Goal: Transaction & Acquisition: Obtain resource

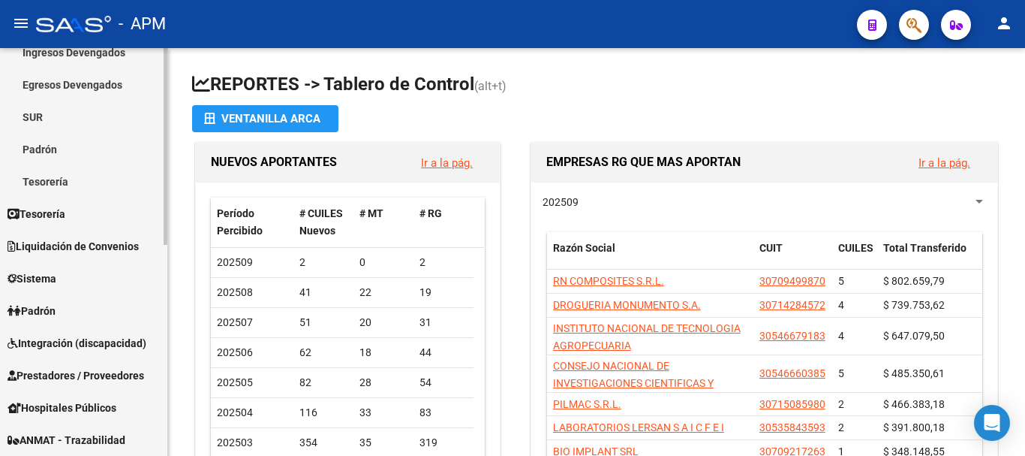
scroll to position [225, 0]
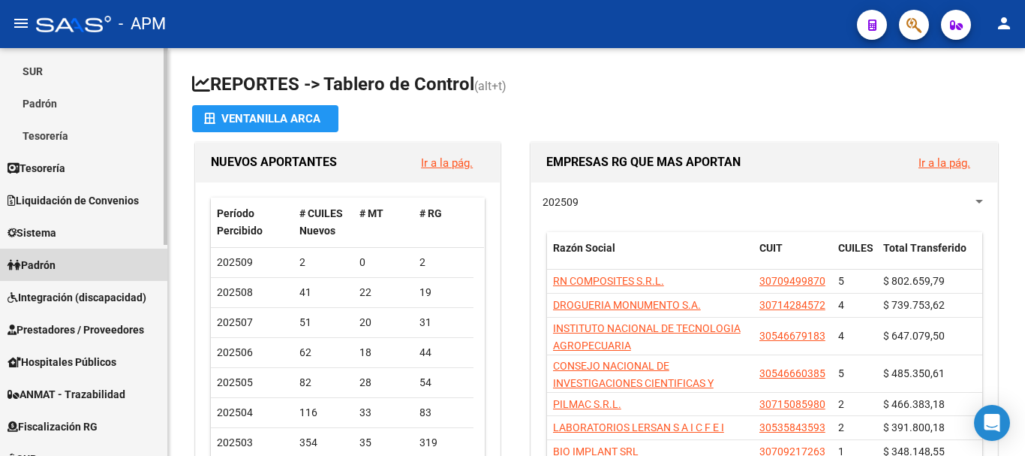
click at [111, 273] on link "Padrón" at bounding box center [83, 264] width 167 height 32
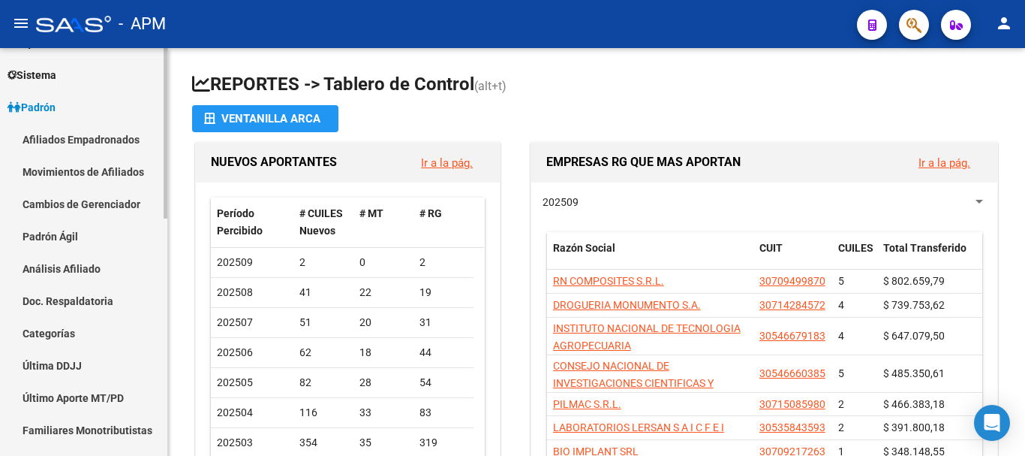
scroll to position [75, 0]
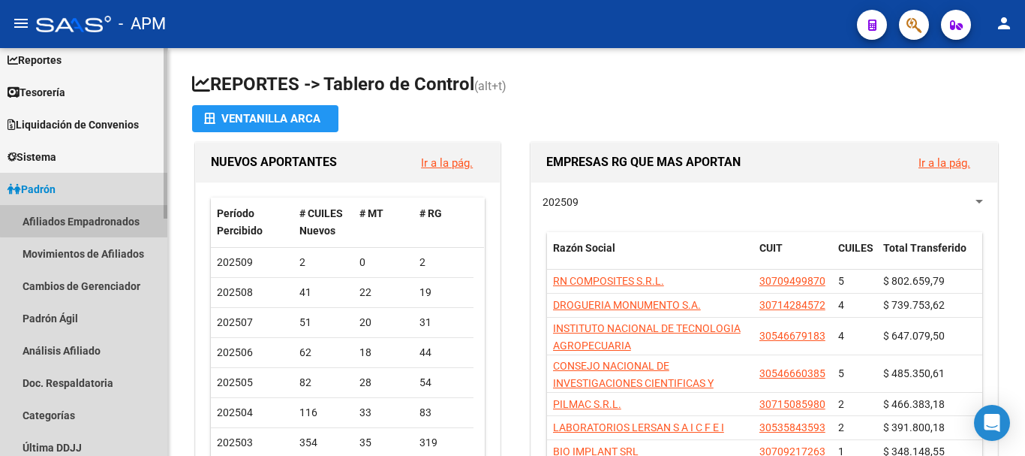
click at [128, 218] on link "Afiliados Empadronados" at bounding box center [83, 221] width 167 height 32
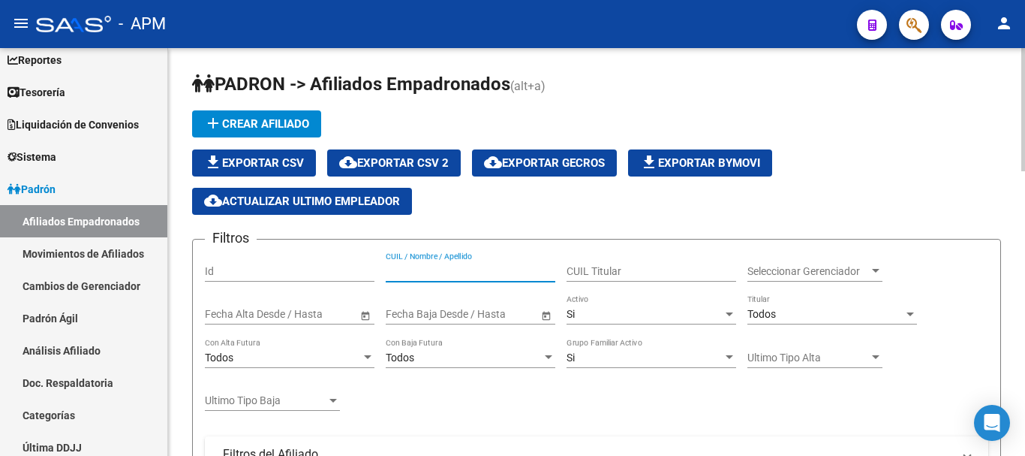
click at [471, 269] on input "CUIL / Nombre / Apellido" at bounding box center [471, 271] width 170 height 13
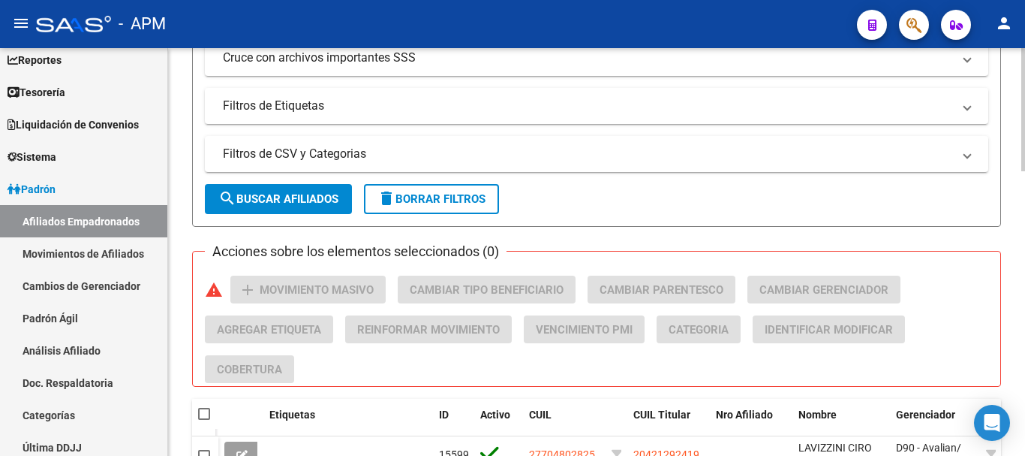
scroll to position [525, 0]
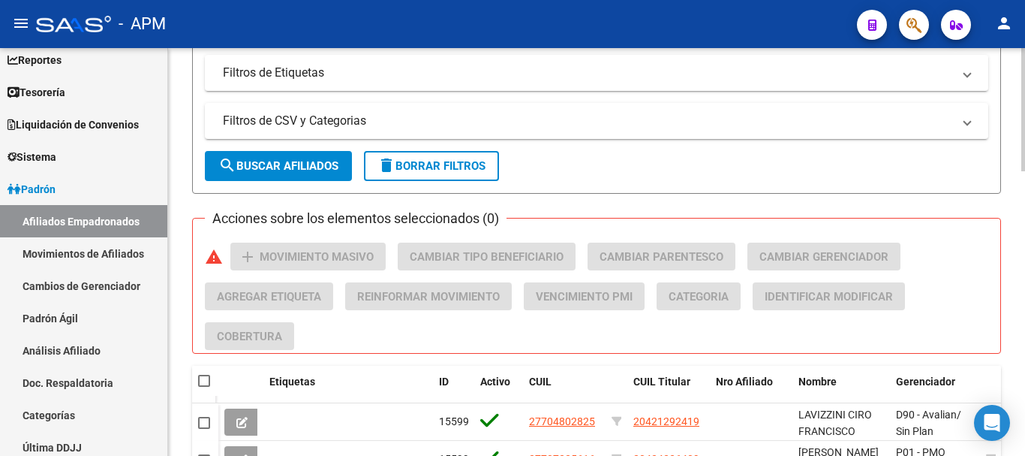
type input "43952545"
click at [330, 165] on span "search Buscar Afiliados" at bounding box center [278, 166] width 120 height 14
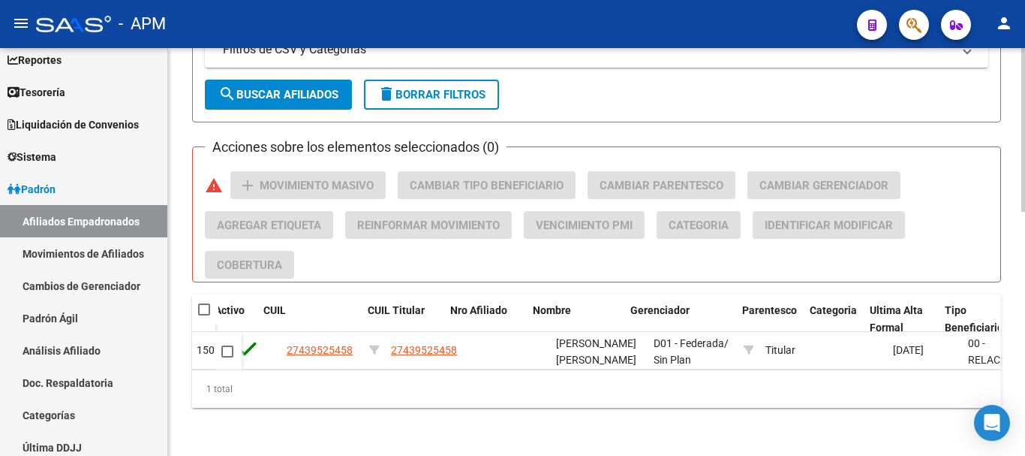
scroll to position [0, 267]
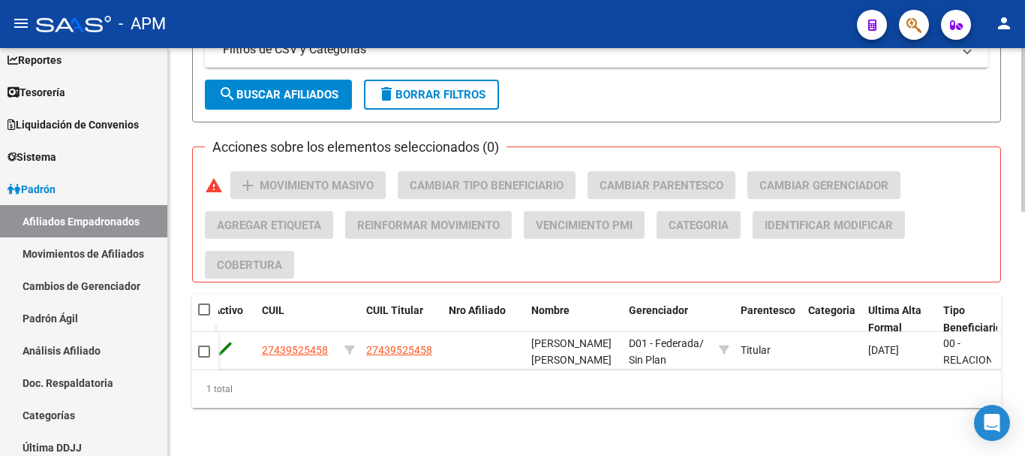
click at [650, 374] on div "1 total" at bounding box center [596, 389] width 809 height 38
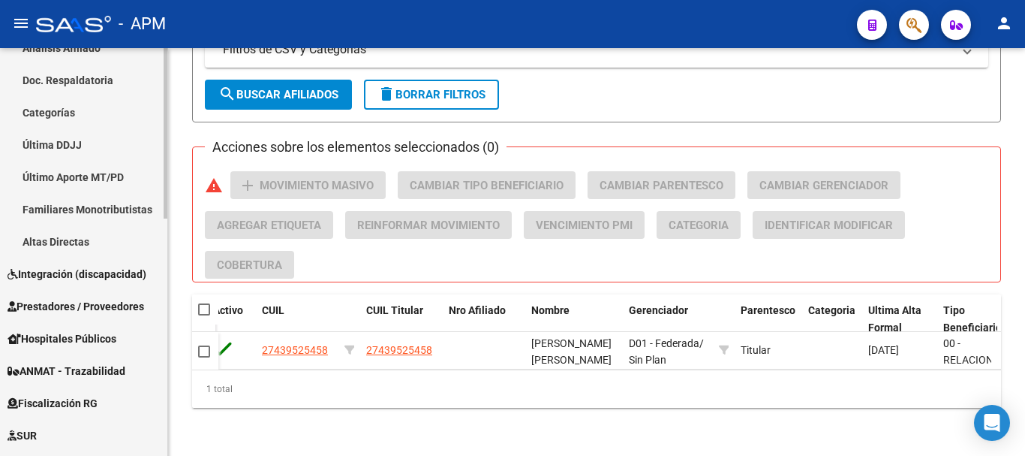
scroll to position [525, 0]
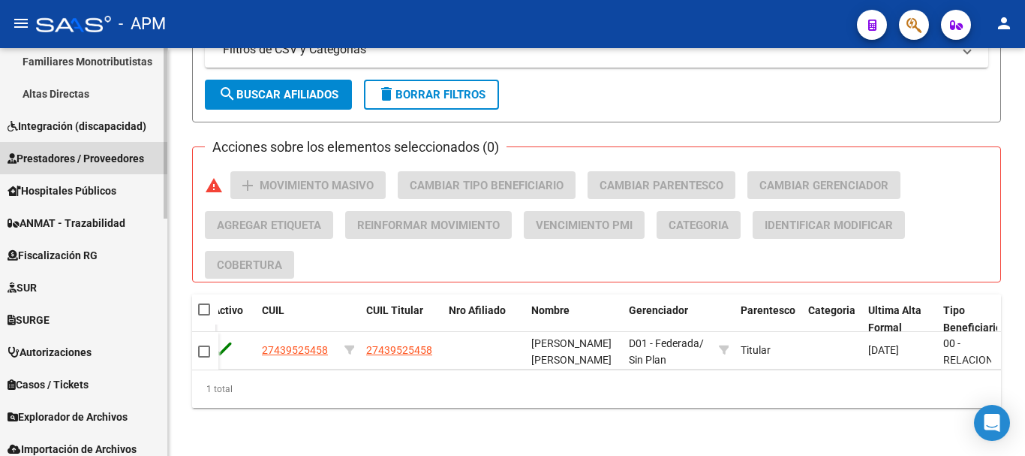
click at [118, 159] on span "Prestadores / Proveedores" at bounding box center [76, 158] width 137 height 17
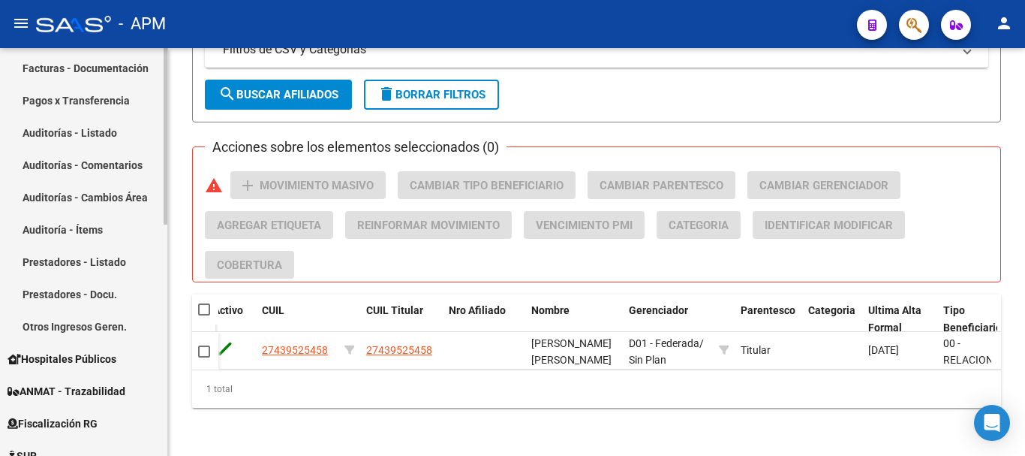
scroll to position [300, 0]
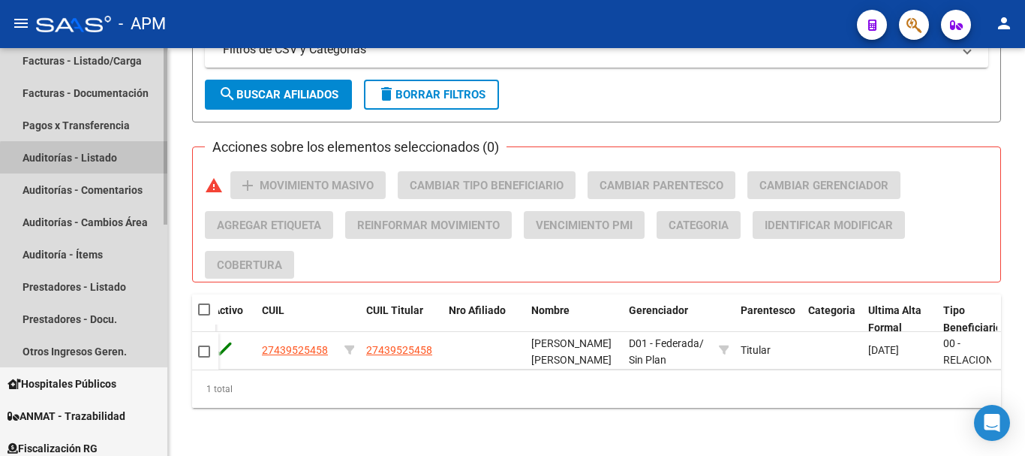
click at [109, 161] on link "Auditorías - Listado" at bounding box center [83, 157] width 167 height 32
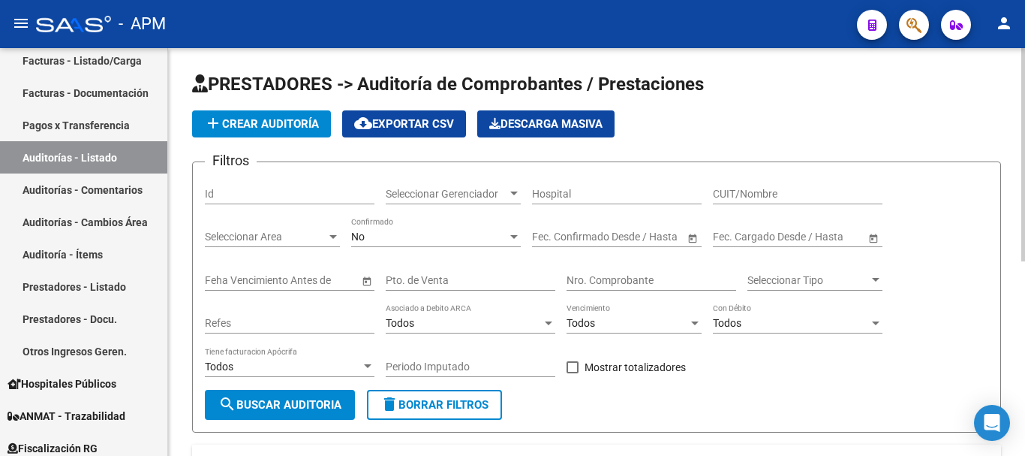
click at [504, 237] on div "No" at bounding box center [429, 236] width 156 height 13
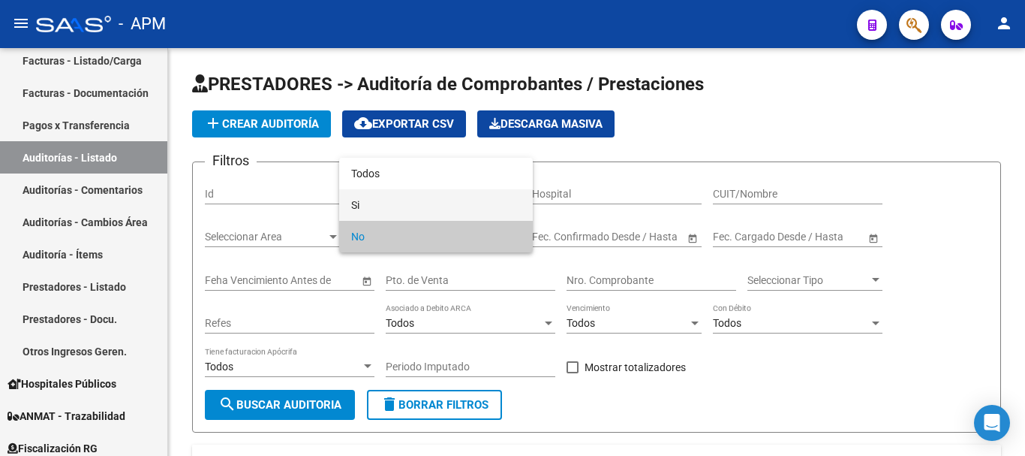
click at [451, 203] on span "Si" at bounding box center [436, 205] width 170 height 32
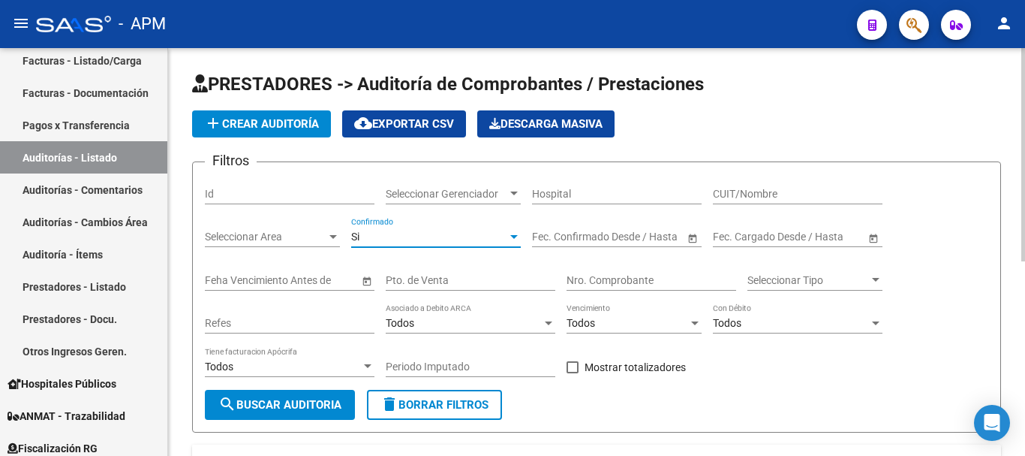
click at [468, 278] on input "Pto. de Venta" at bounding box center [471, 280] width 170 height 13
type input "2"
click at [594, 284] on input "Nro. Comprobante" at bounding box center [652, 280] width 170 height 13
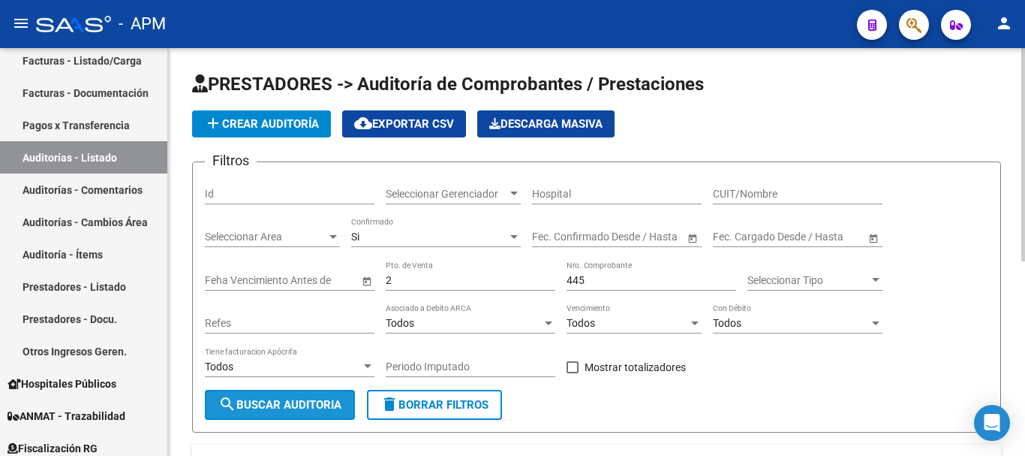
click at [318, 397] on button "search Buscar Auditoria" at bounding box center [280, 405] width 150 height 30
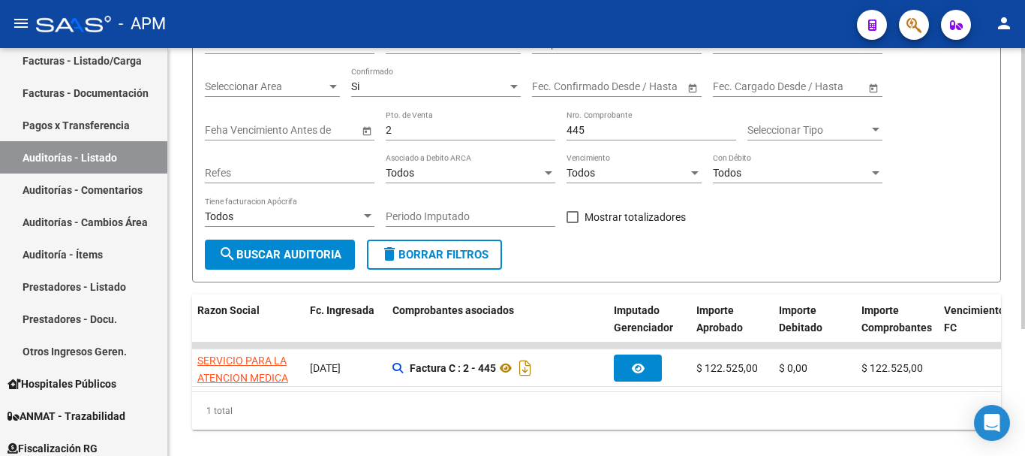
scroll to position [0, 280]
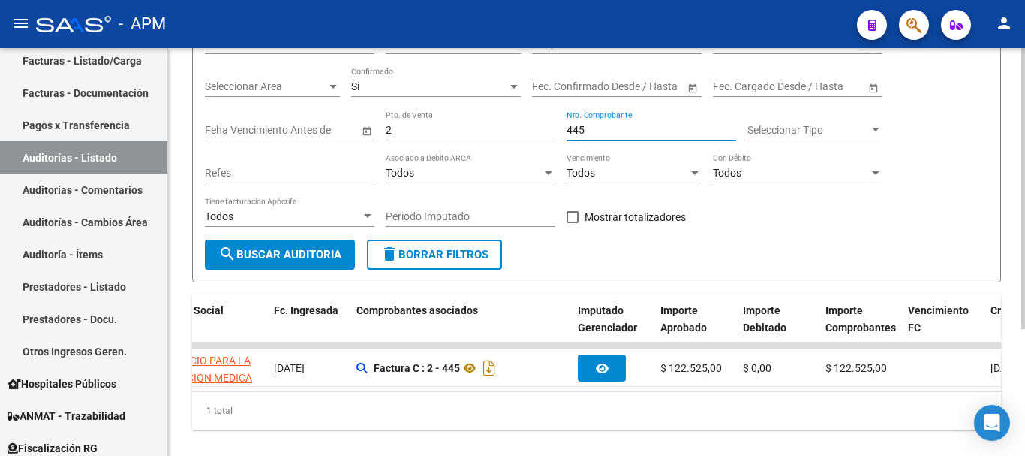
click at [605, 124] on input "445" at bounding box center [652, 130] width 170 height 13
type input "4"
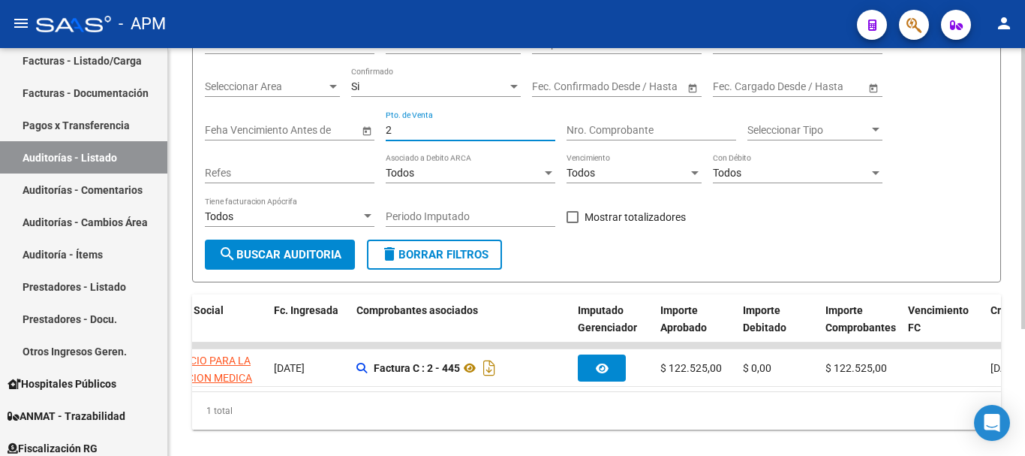
click at [414, 124] on input "2" at bounding box center [471, 130] width 170 height 13
type input "140"
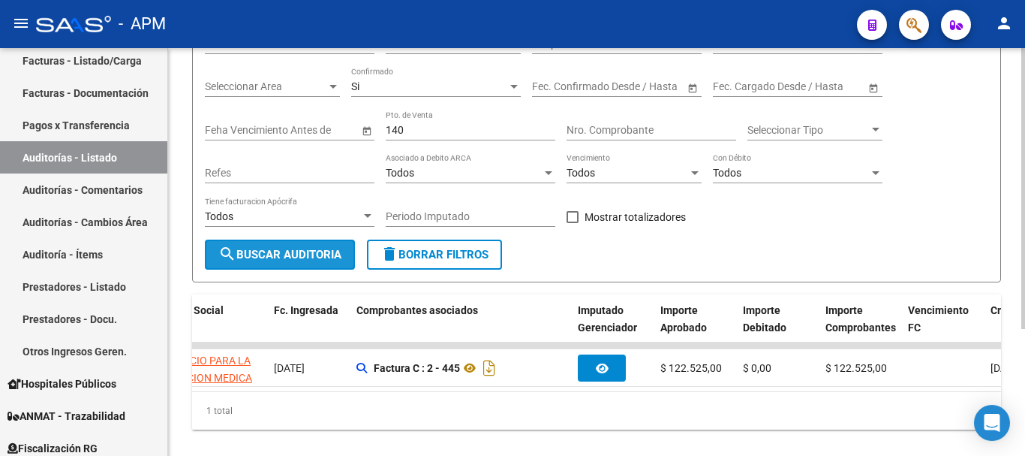
click at [336, 250] on span "search Buscar Auditoria" at bounding box center [279, 255] width 123 height 14
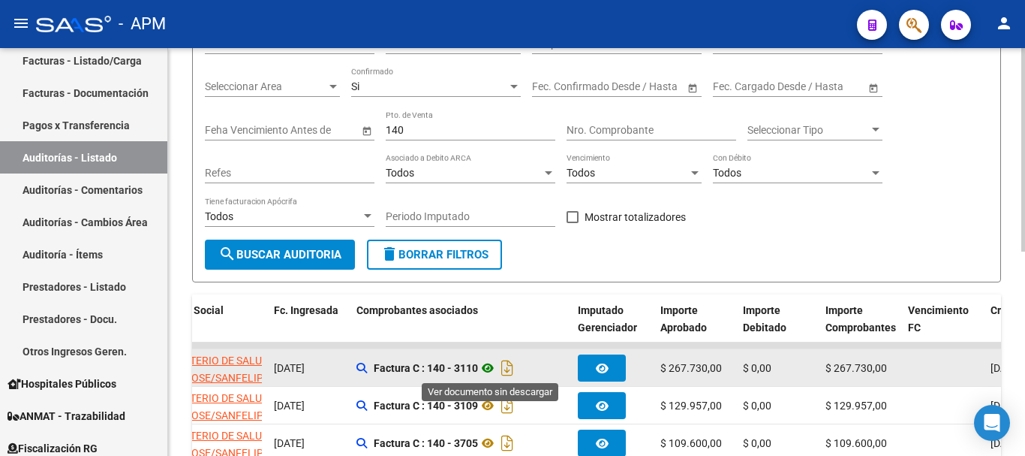
click at [488, 366] on icon at bounding box center [488, 368] width 20 height 18
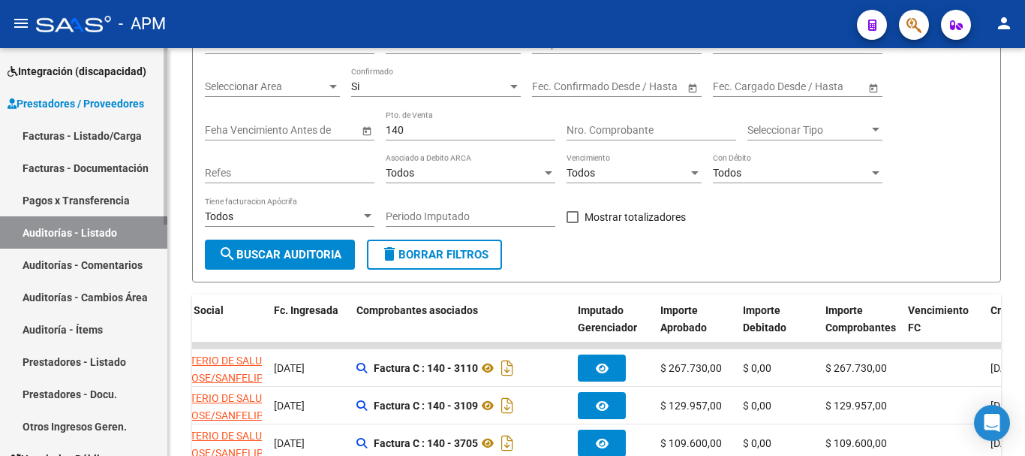
scroll to position [150, 0]
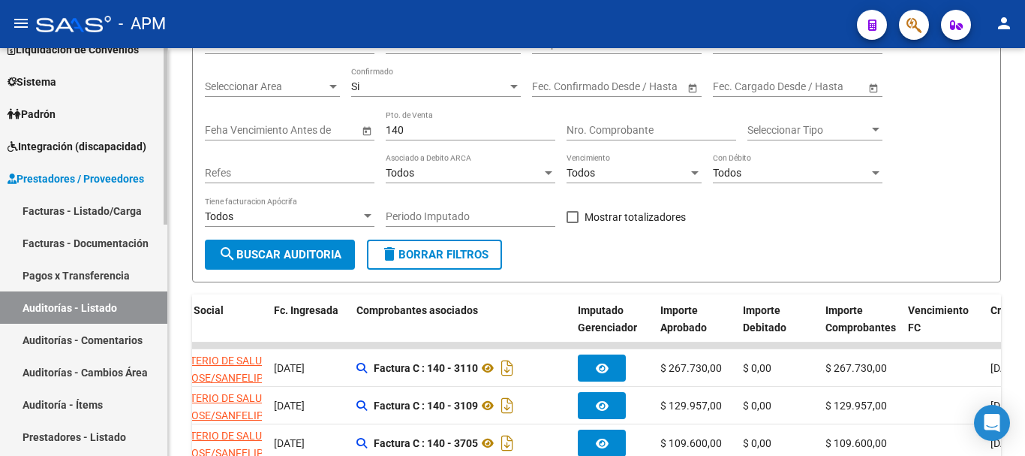
click at [107, 149] on span "Integración (discapacidad)" at bounding box center [77, 146] width 139 height 17
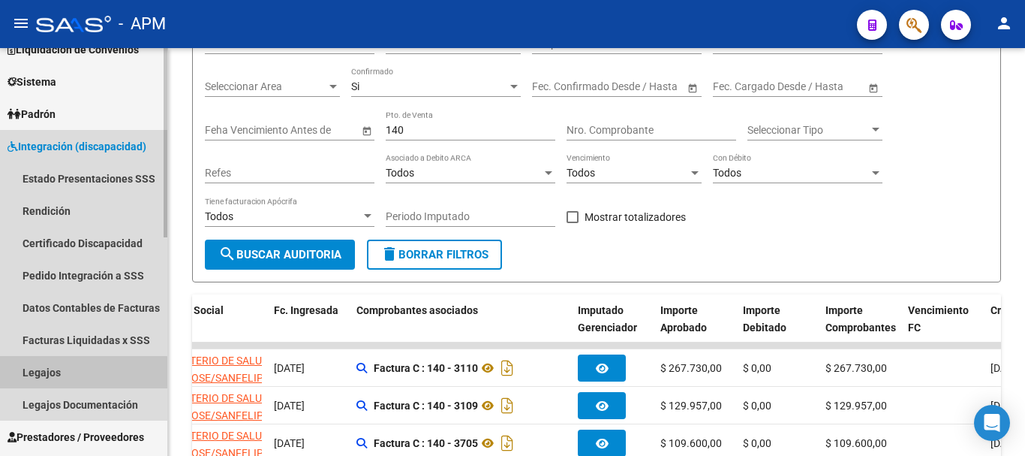
click at [65, 378] on link "Legajos" at bounding box center [83, 372] width 167 height 32
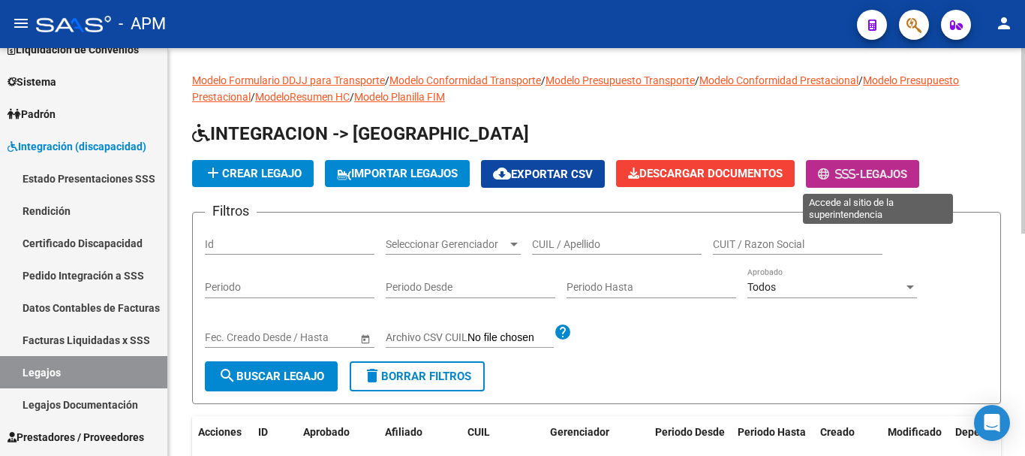
click at [864, 182] on button "- Legajos" at bounding box center [862, 174] width 113 height 28
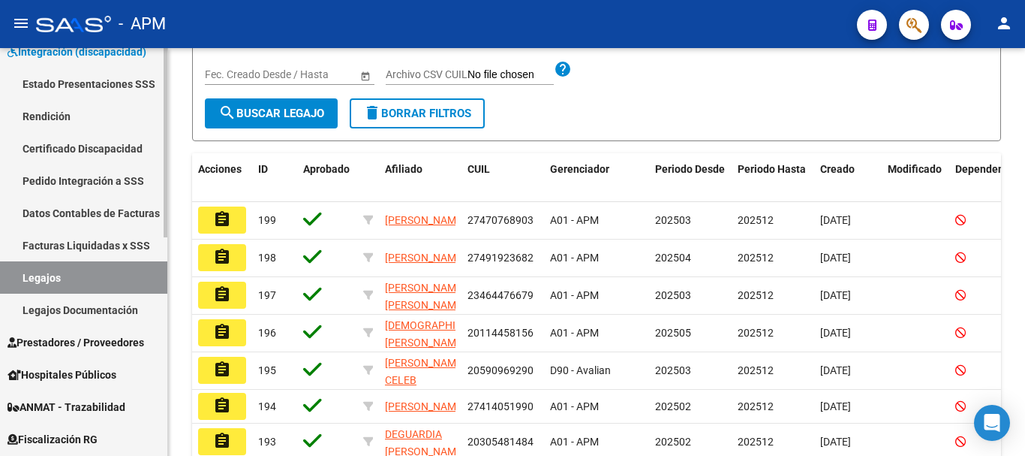
scroll to position [375, 0]
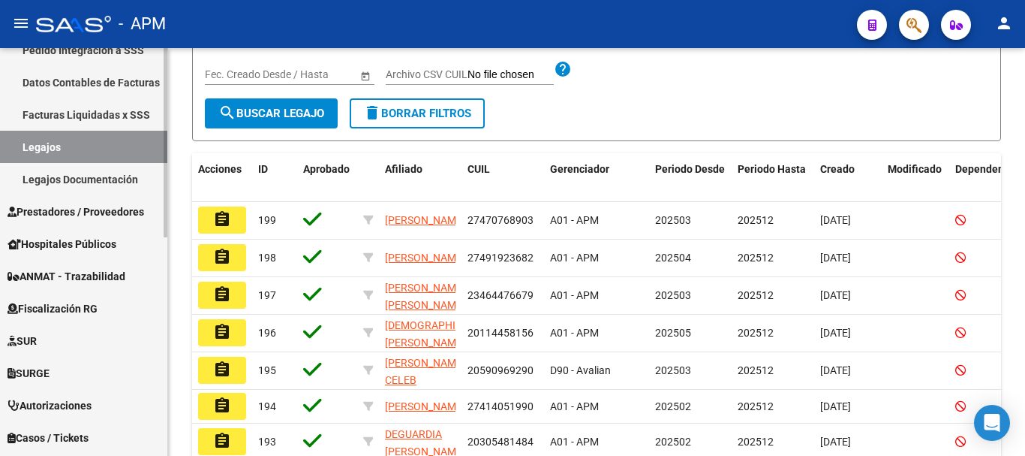
click at [74, 213] on span "Prestadores / Proveedores" at bounding box center [76, 211] width 137 height 17
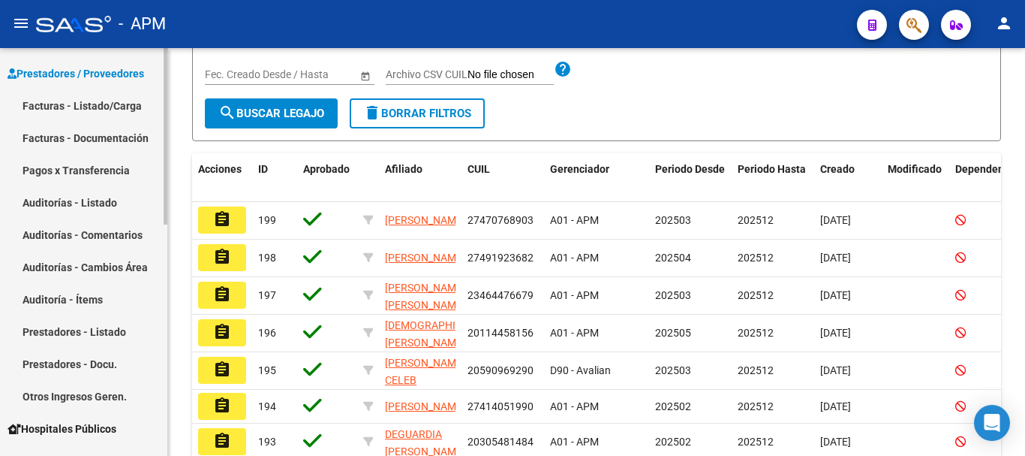
scroll to position [225, 0]
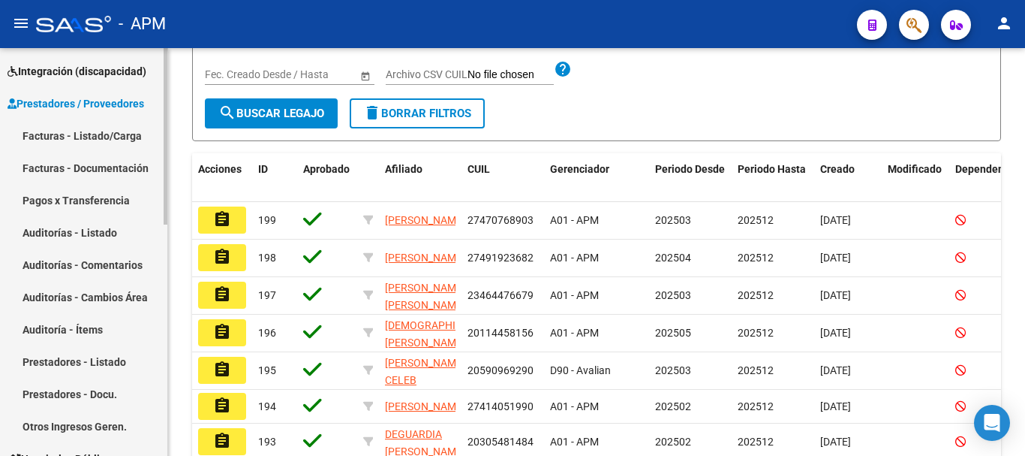
click at [109, 230] on link "Auditorías - Listado" at bounding box center [83, 232] width 167 height 32
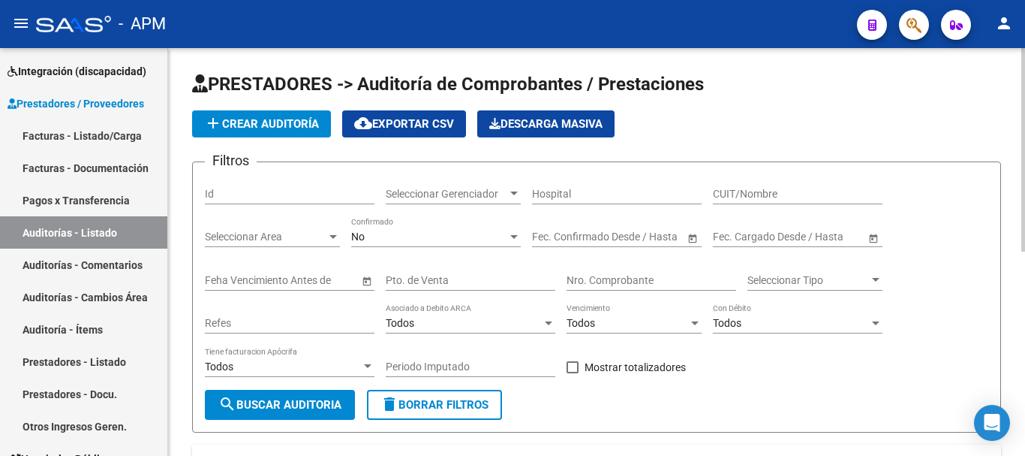
click at [510, 233] on div at bounding box center [514, 236] width 14 height 12
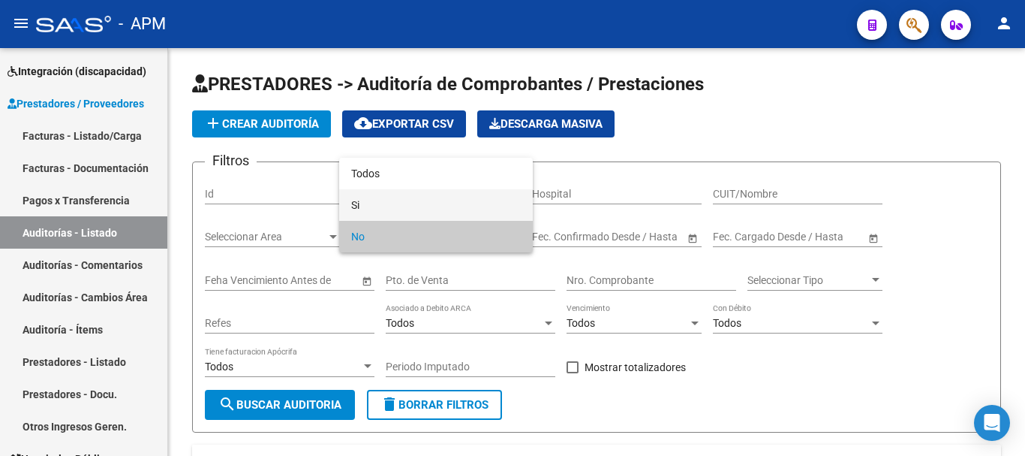
click at [511, 201] on span "Si" at bounding box center [436, 205] width 170 height 32
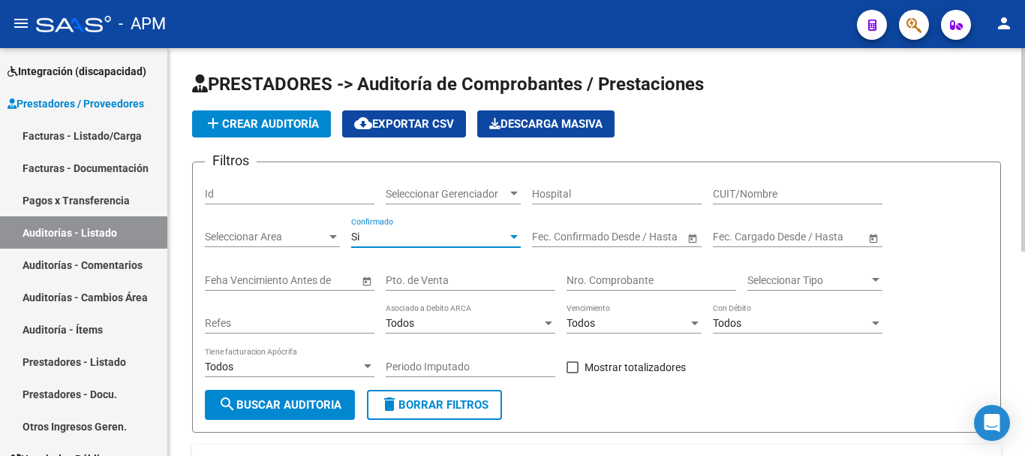
click at [491, 278] on input "Pto. de Venta" at bounding box center [471, 280] width 170 height 13
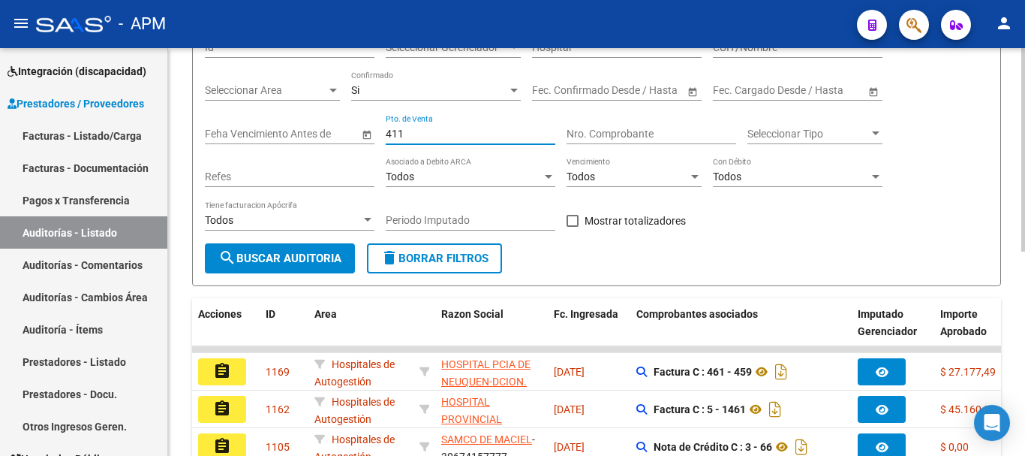
scroll to position [150, 0]
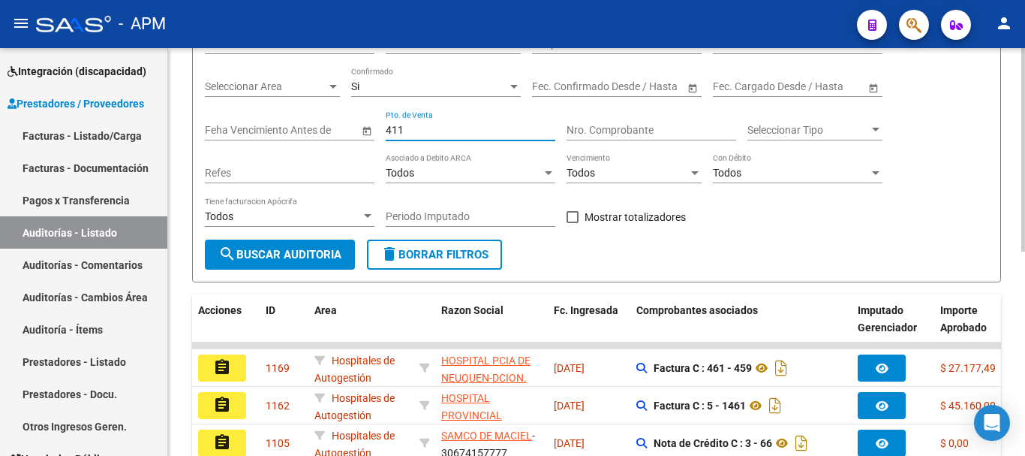
type input "411"
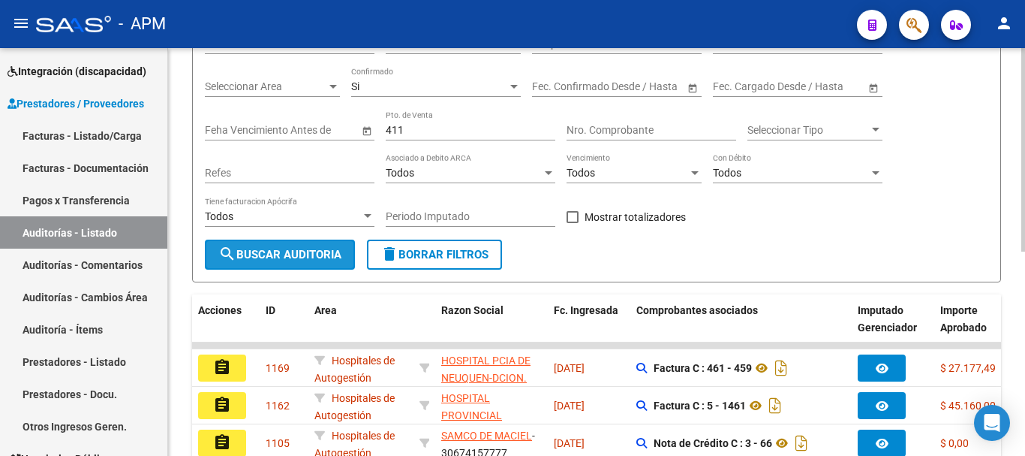
click at [237, 245] on button "search Buscar Auditoria" at bounding box center [280, 254] width 150 height 30
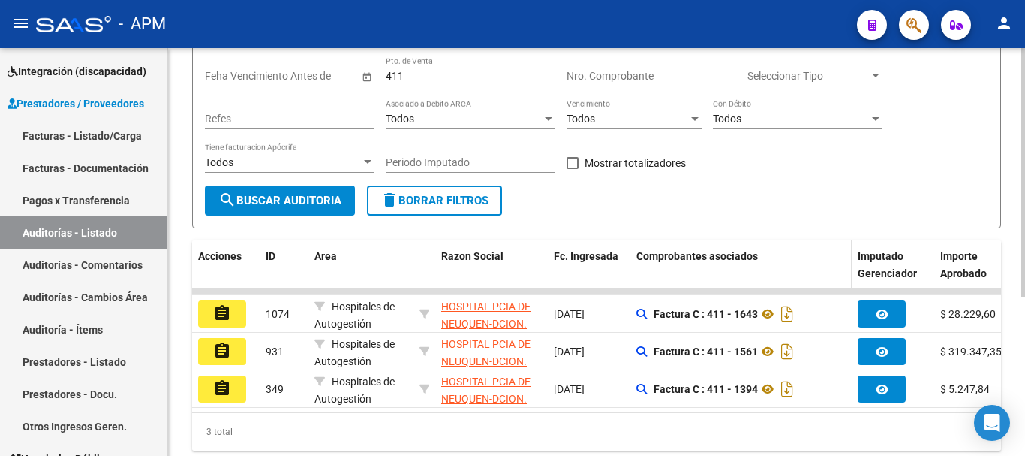
scroll to position [225, 0]
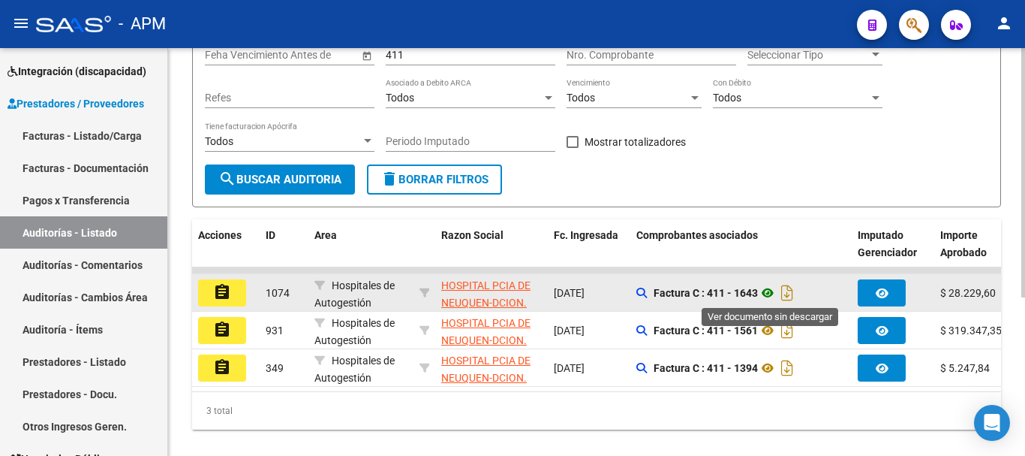
click at [770, 293] on icon at bounding box center [768, 293] width 20 height 18
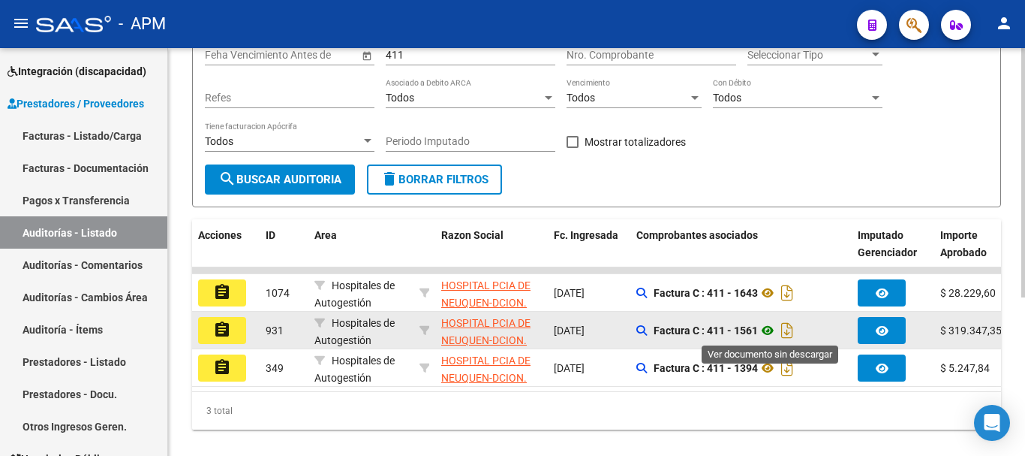
click at [772, 327] on icon at bounding box center [768, 330] width 20 height 18
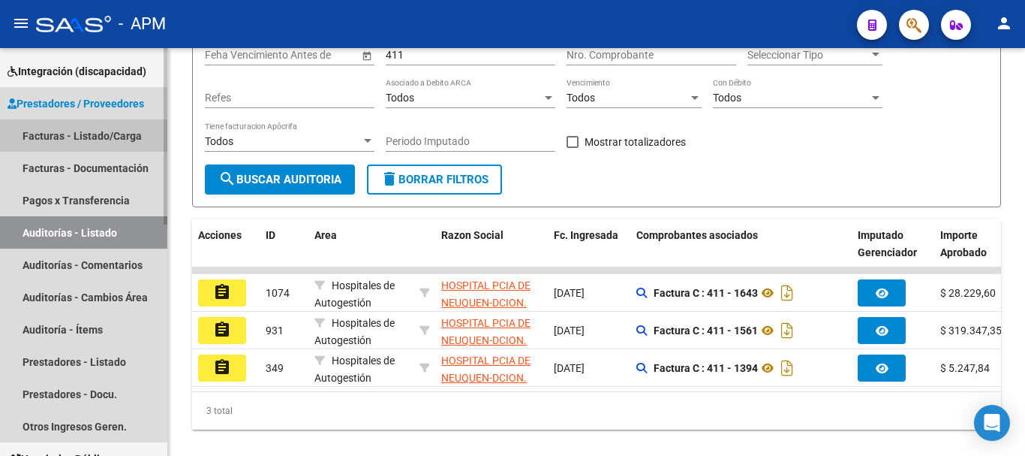
click at [107, 132] on link "Facturas - Listado/Carga" at bounding box center [83, 135] width 167 height 32
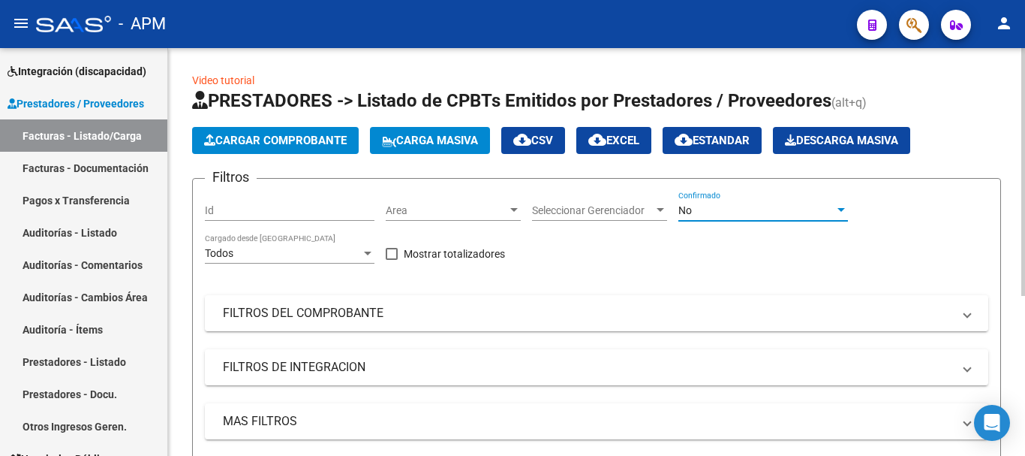
click at [813, 216] on div "No" at bounding box center [757, 210] width 156 height 13
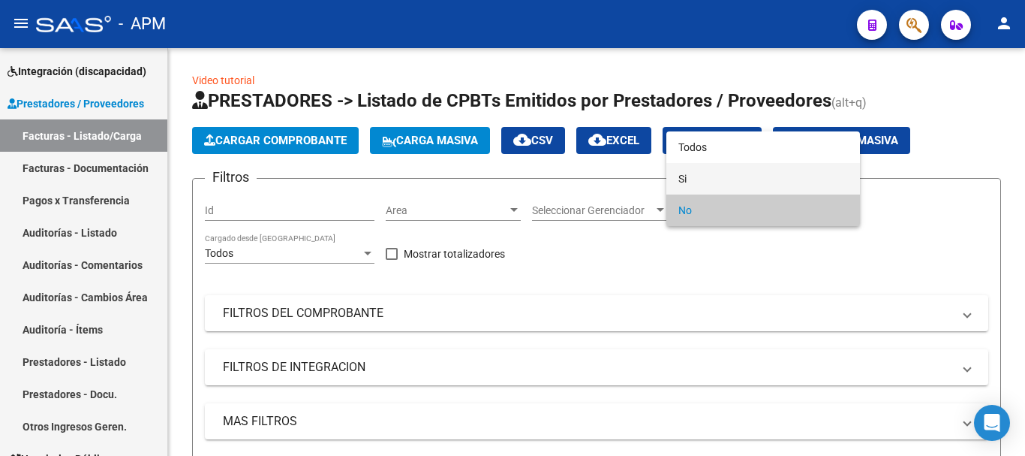
click at [798, 173] on span "Si" at bounding box center [764, 179] width 170 height 32
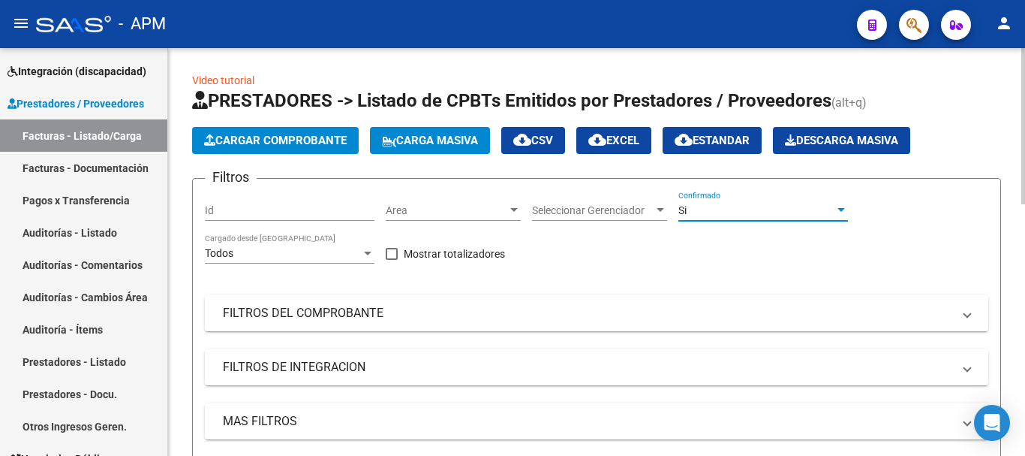
click at [688, 299] on mat-expansion-panel-header "FILTROS DEL COMPROBANTE" at bounding box center [597, 313] width 784 height 36
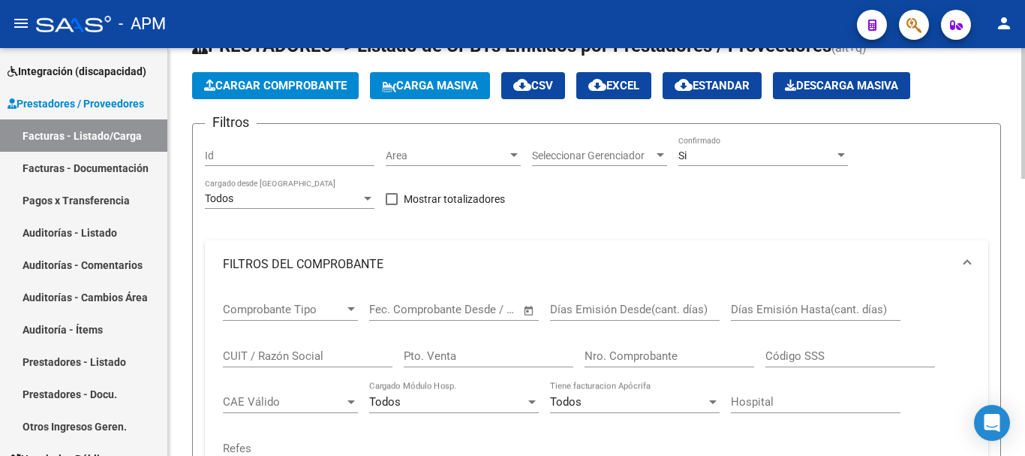
scroll to position [75, 0]
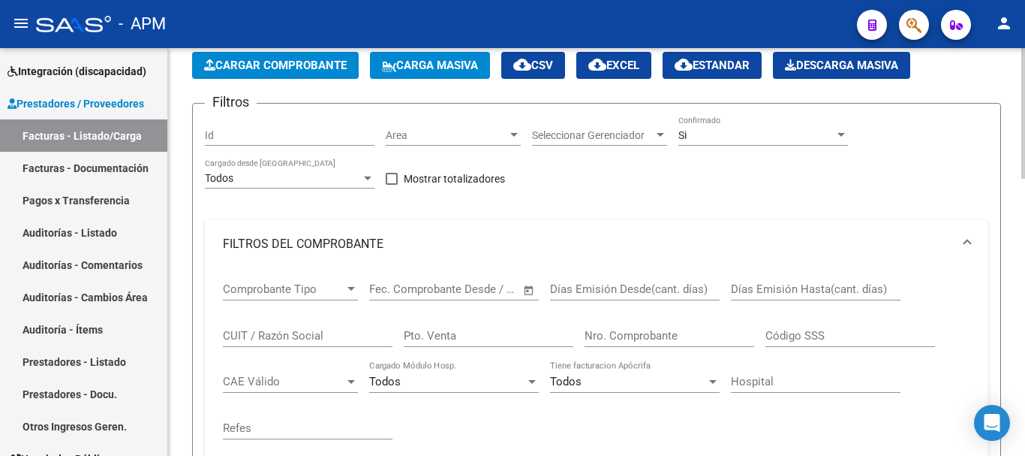
click at [468, 339] on input "Pto. Venta" at bounding box center [489, 336] width 170 height 14
type input "5"
click at [637, 333] on input "Nro. Comprobante" at bounding box center [670, 336] width 170 height 14
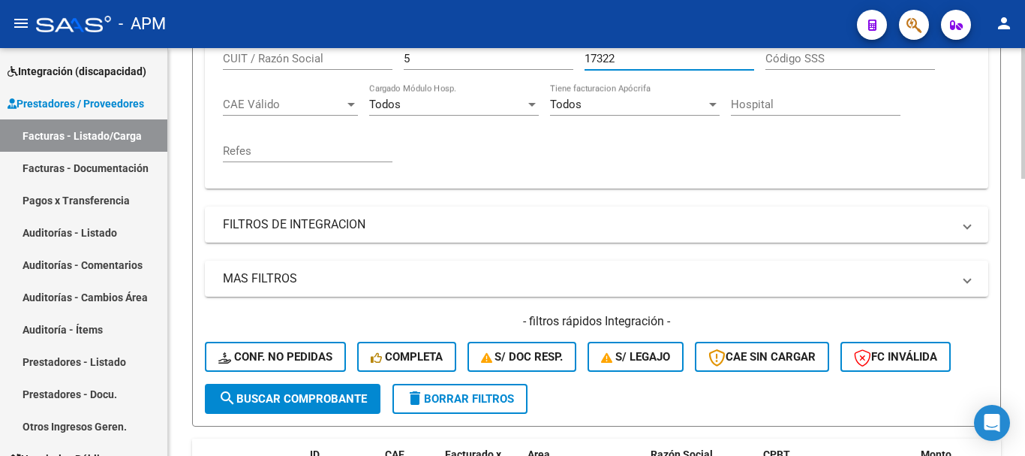
scroll to position [375, 0]
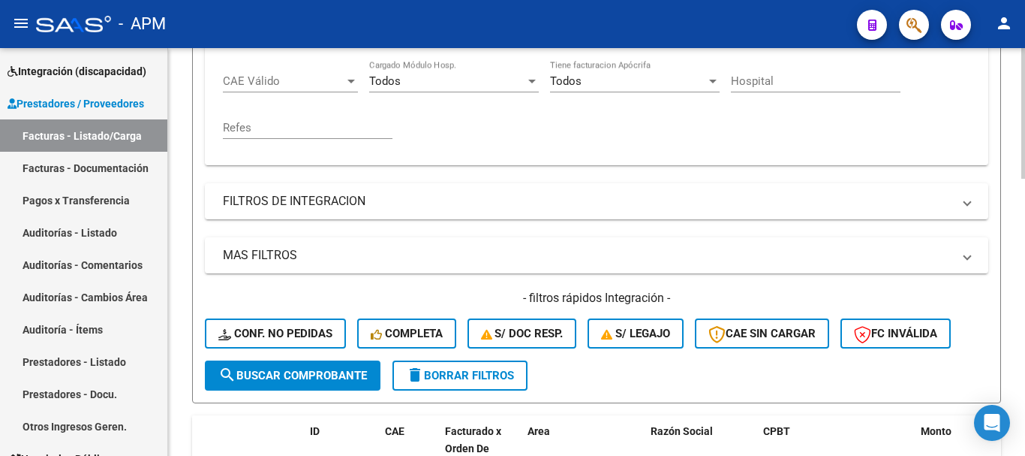
click at [366, 378] on span "search Buscar Comprobante" at bounding box center [292, 376] width 149 height 14
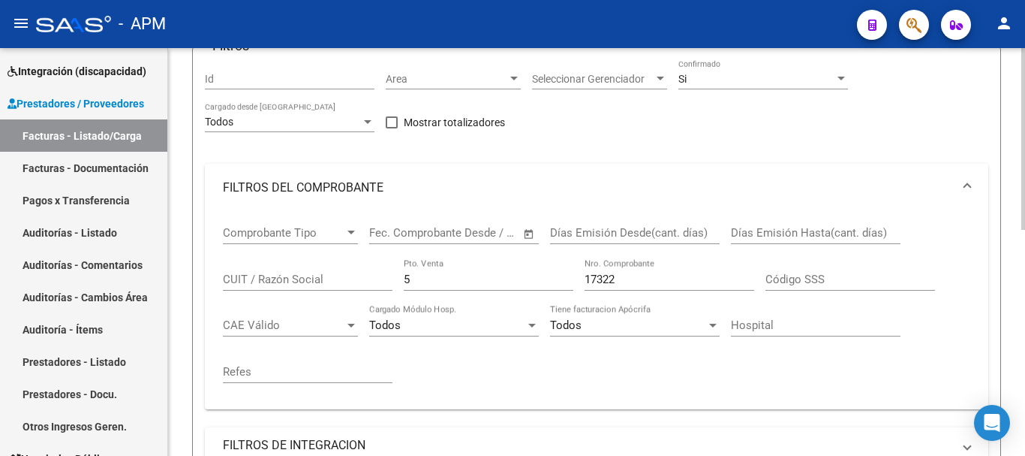
scroll to position [0, 0]
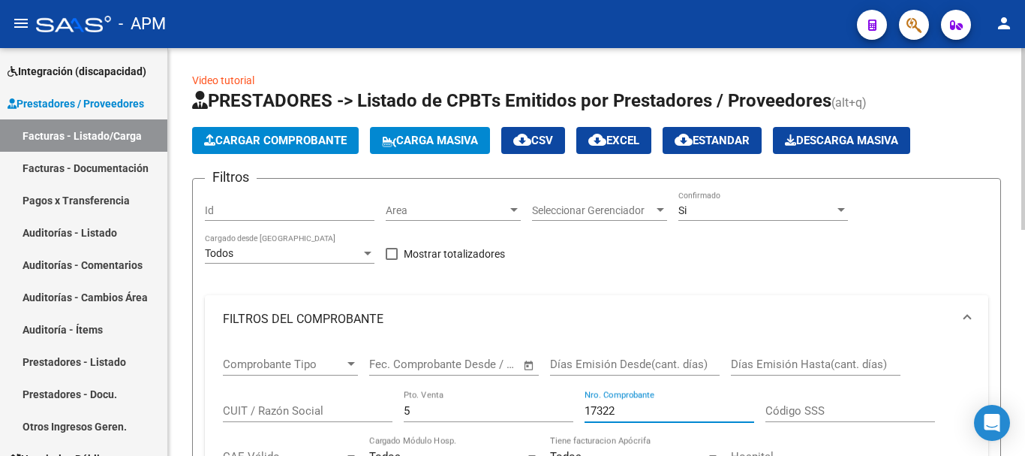
click at [628, 408] on input "17322" at bounding box center [670, 411] width 170 height 14
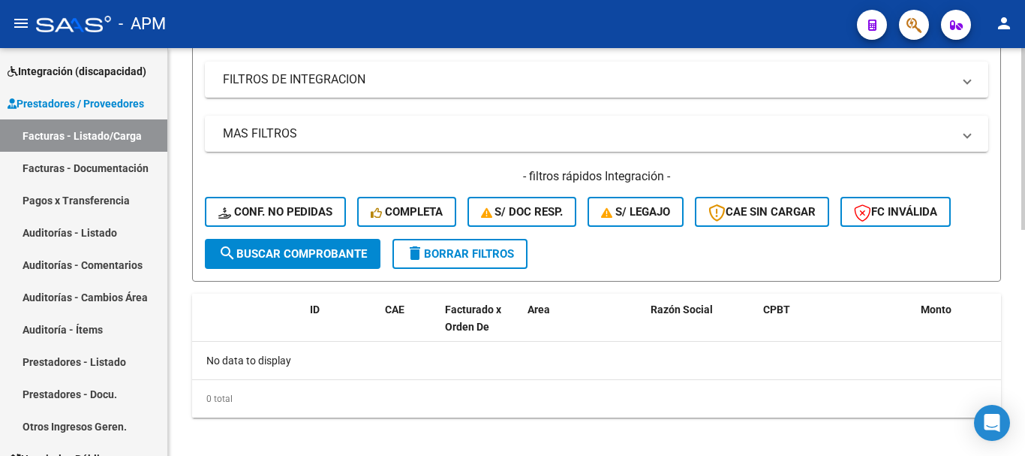
scroll to position [498, 0]
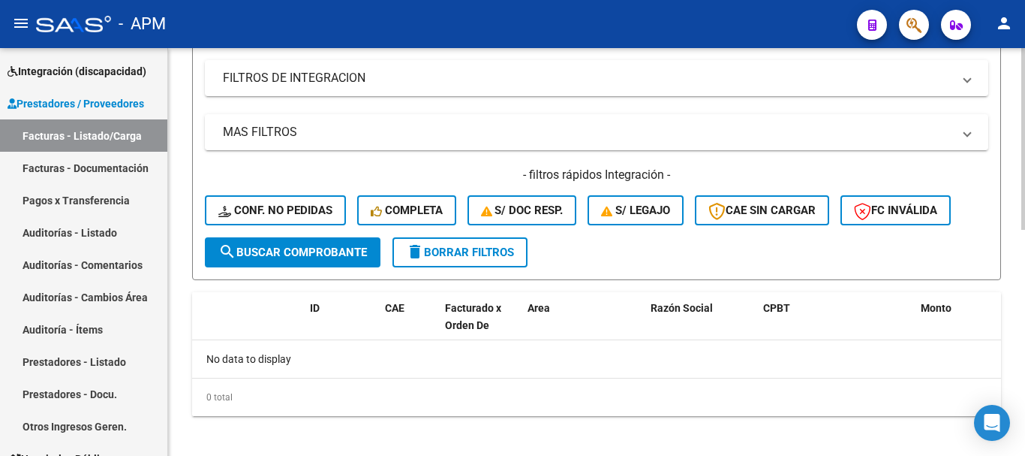
click at [986, 438] on body "menu - APM person Firma Express Inicio Instructivos Contacto OS Reportes Tabler…" at bounding box center [512, 228] width 1025 height 456
type input "17323"
click at [326, 255] on span "search Buscar Comprobante" at bounding box center [292, 252] width 149 height 14
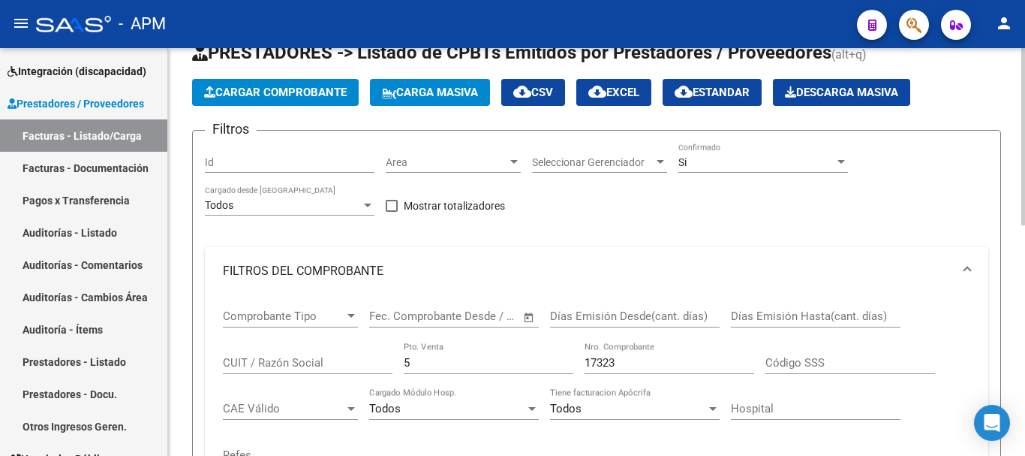
scroll to position [0, 0]
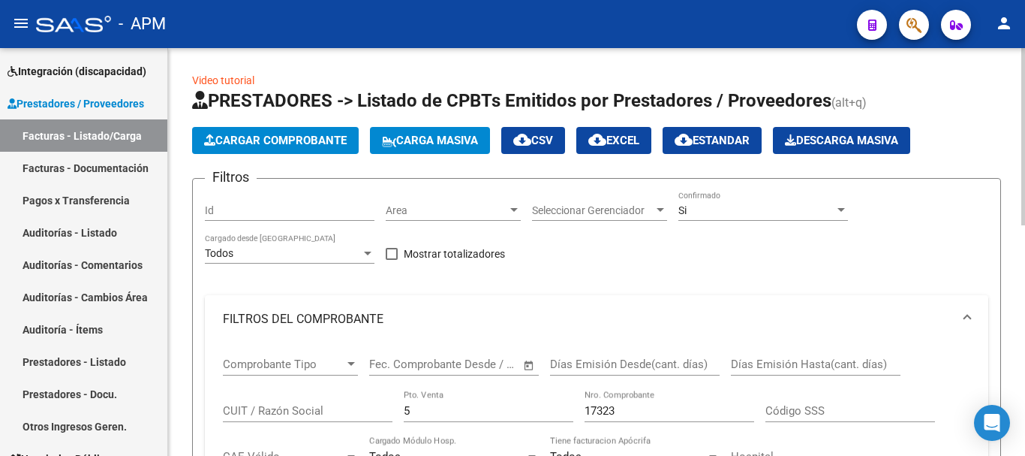
click at [727, 150] on button "cloud_download Estandar" at bounding box center [712, 140] width 99 height 27
